Goal: Download file/media

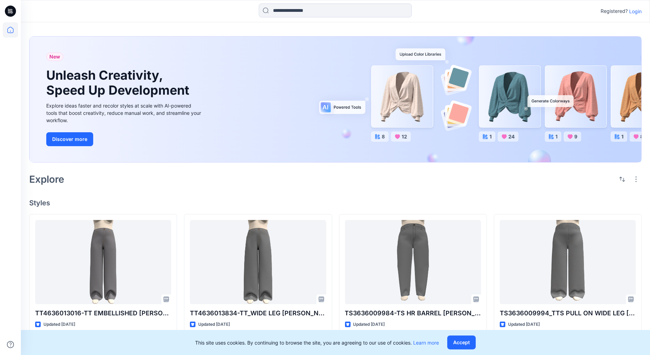
click at [635, 10] on p "Login" at bounding box center [635, 11] width 13 height 7
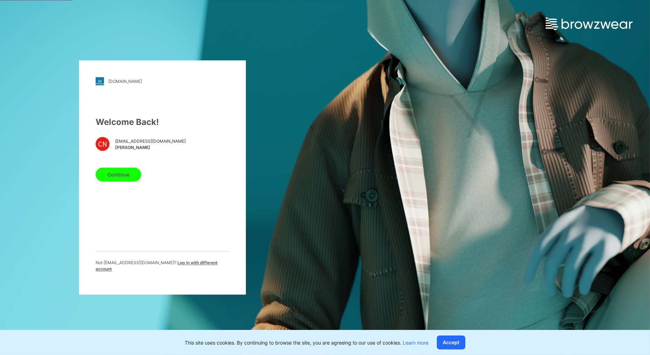
click at [121, 179] on button "Continue" at bounding box center [119, 175] width 46 height 14
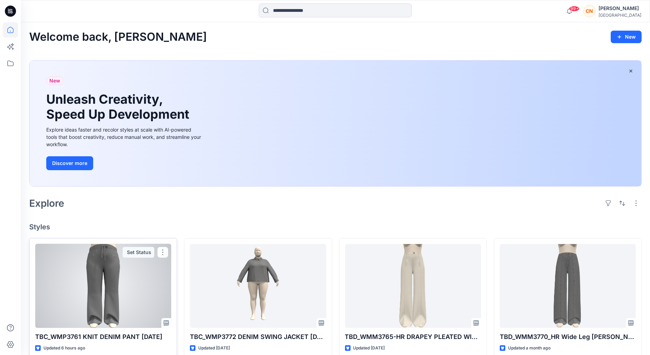
click at [121, 277] on div at bounding box center [103, 286] width 136 height 84
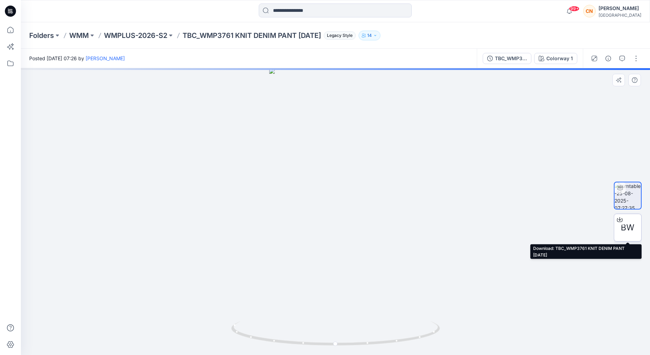
click at [626, 224] on span "BW" at bounding box center [628, 227] width 14 height 13
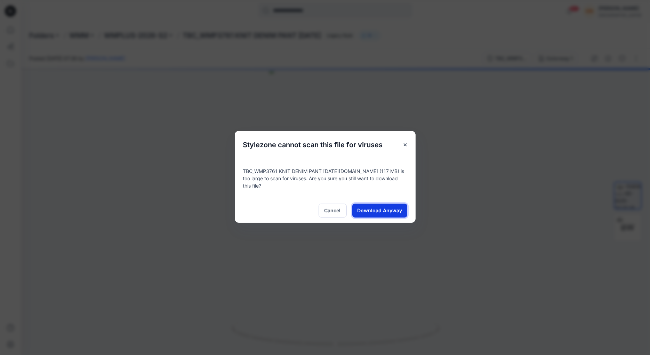
click at [371, 207] on span "Download Anyway" at bounding box center [379, 210] width 45 height 7
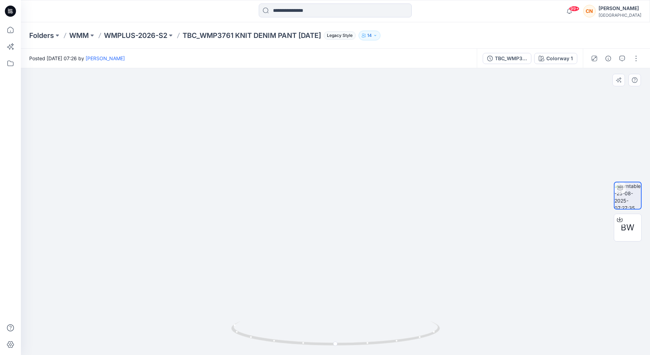
click at [35, 100] on div at bounding box center [335, 211] width 629 height 287
